Goal: Find specific page/section: Find specific page/section

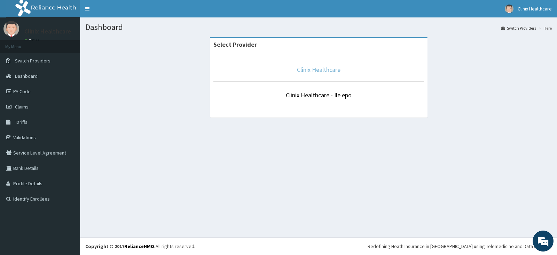
click at [313, 71] on link "Clinix Healthcare" at bounding box center [319, 69] width 44 height 8
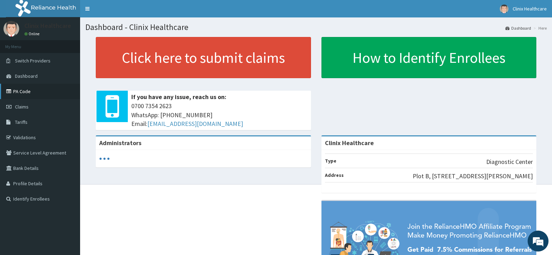
click at [46, 88] on link "PA Code" at bounding box center [40, 91] width 80 height 15
